Goal: Obtain resource: Obtain resource

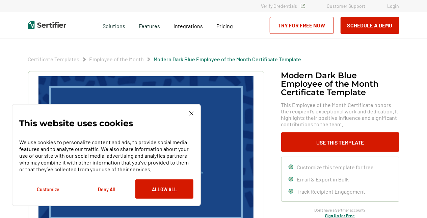
click at [108, 189] on button "Deny All" at bounding box center [106, 188] width 58 height 19
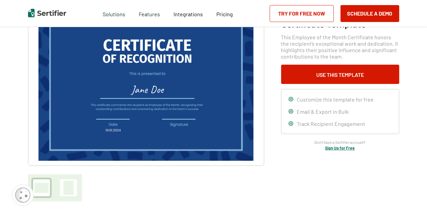
scroll to position [34, 0]
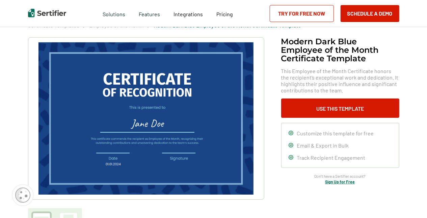
click at [165, 121] on img at bounding box center [146, 118] width 215 height 152
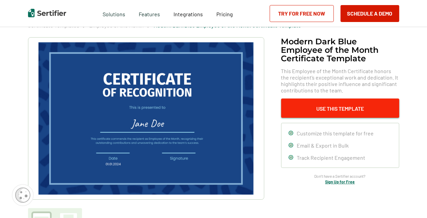
click at [337, 105] on button "Use This Template" at bounding box center [340, 107] width 118 height 19
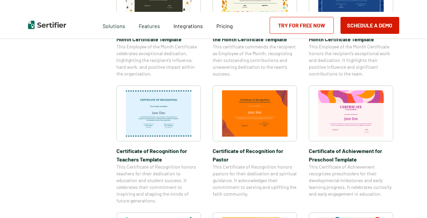
scroll to position [203, 0]
